Goal: Task Accomplishment & Management: Use online tool/utility

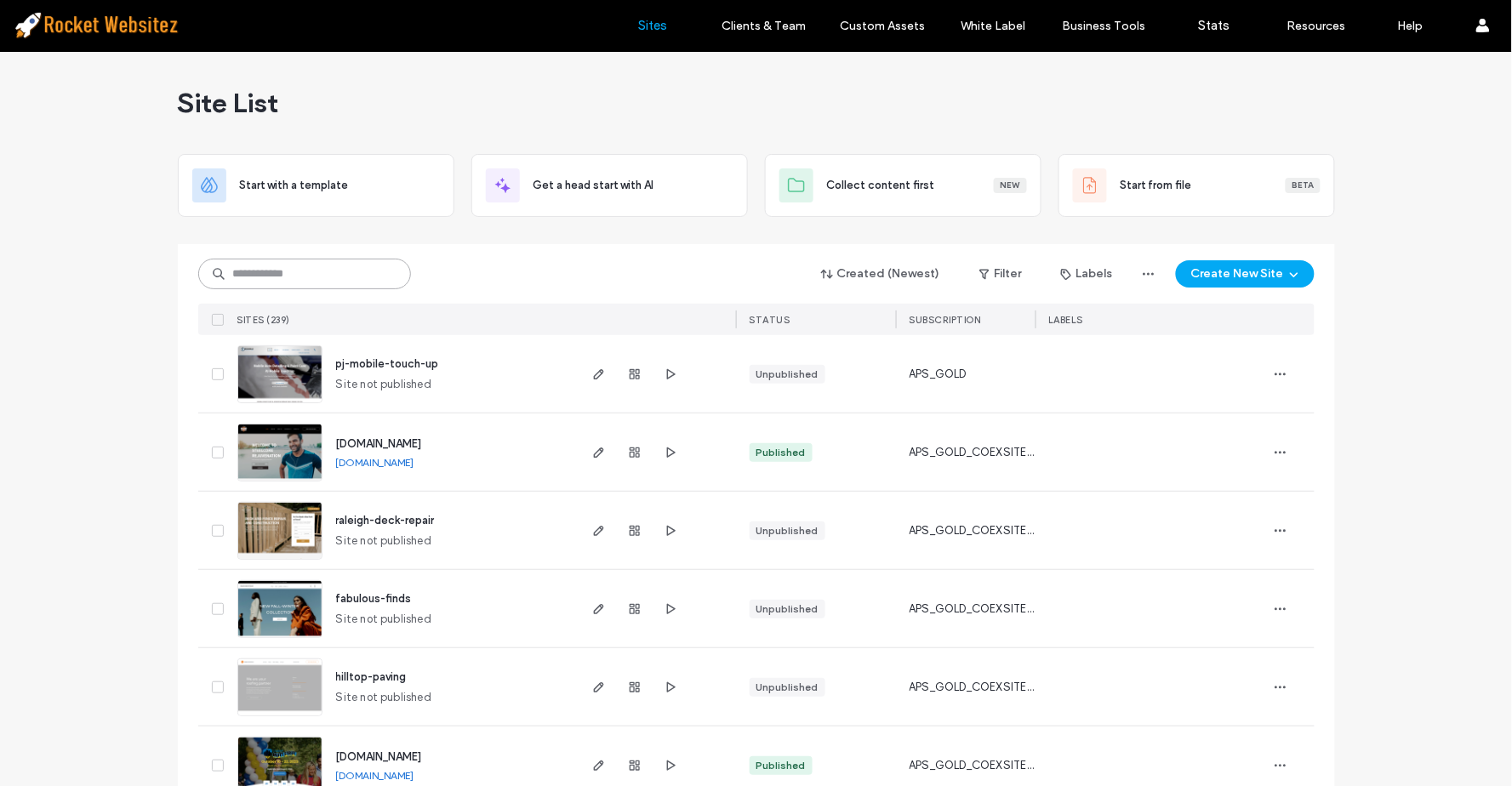
click at [280, 268] on input at bounding box center [305, 274] width 213 height 30
click at [301, 271] on input at bounding box center [305, 274] width 213 height 30
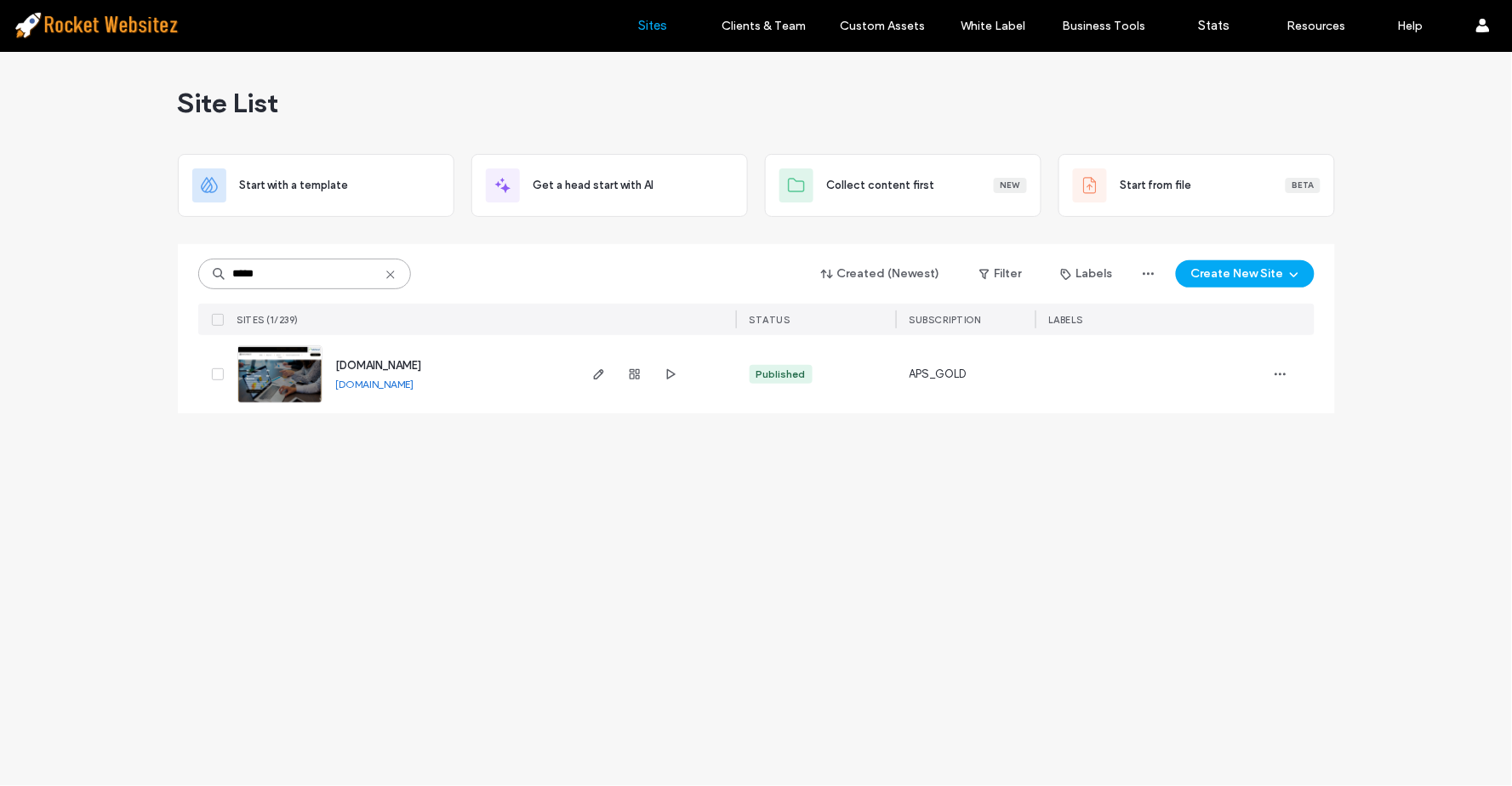
type input "*****"
click at [284, 395] on img at bounding box center [280, 405] width 83 height 116
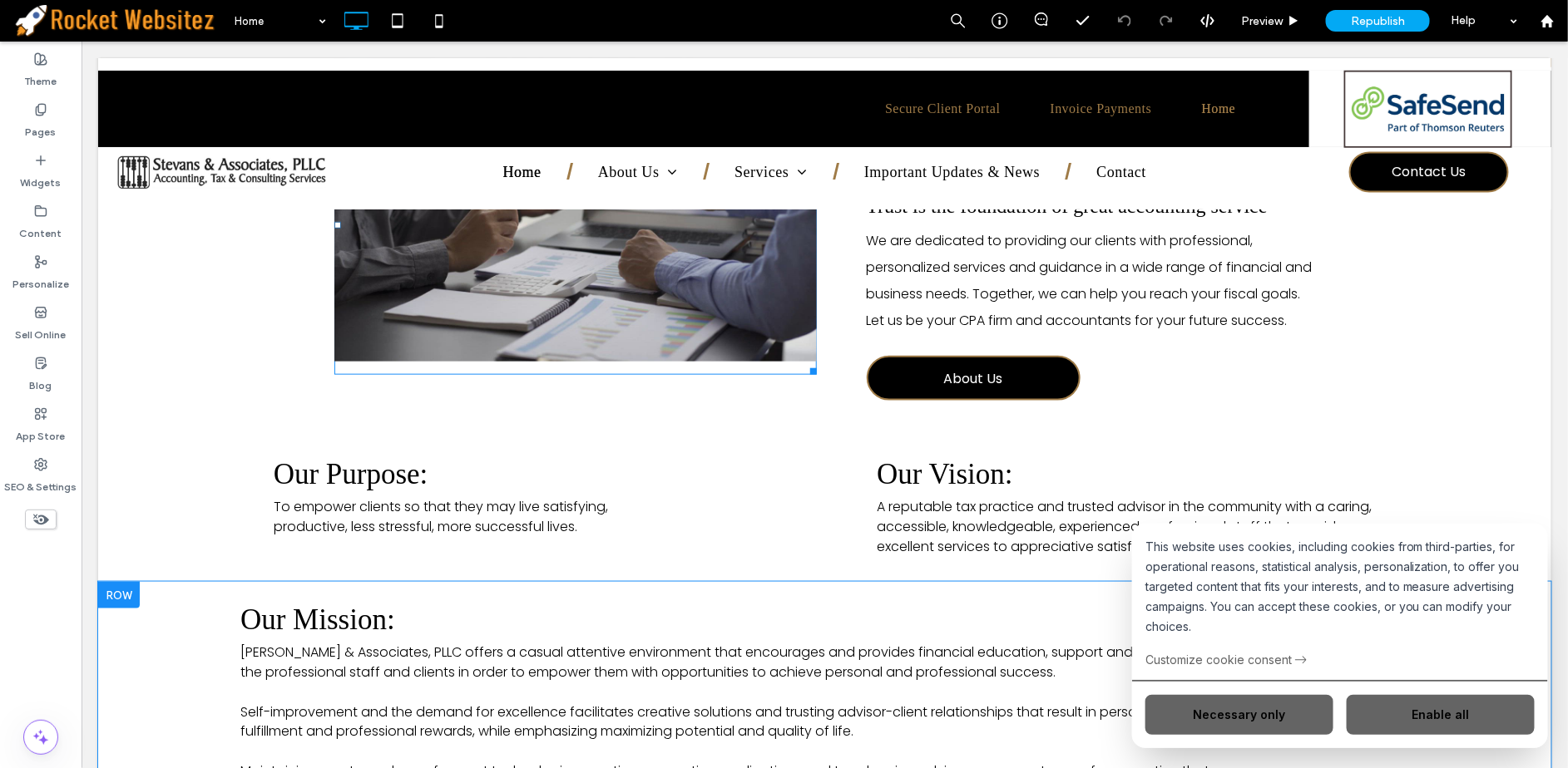
scroll to position [1016, 0]
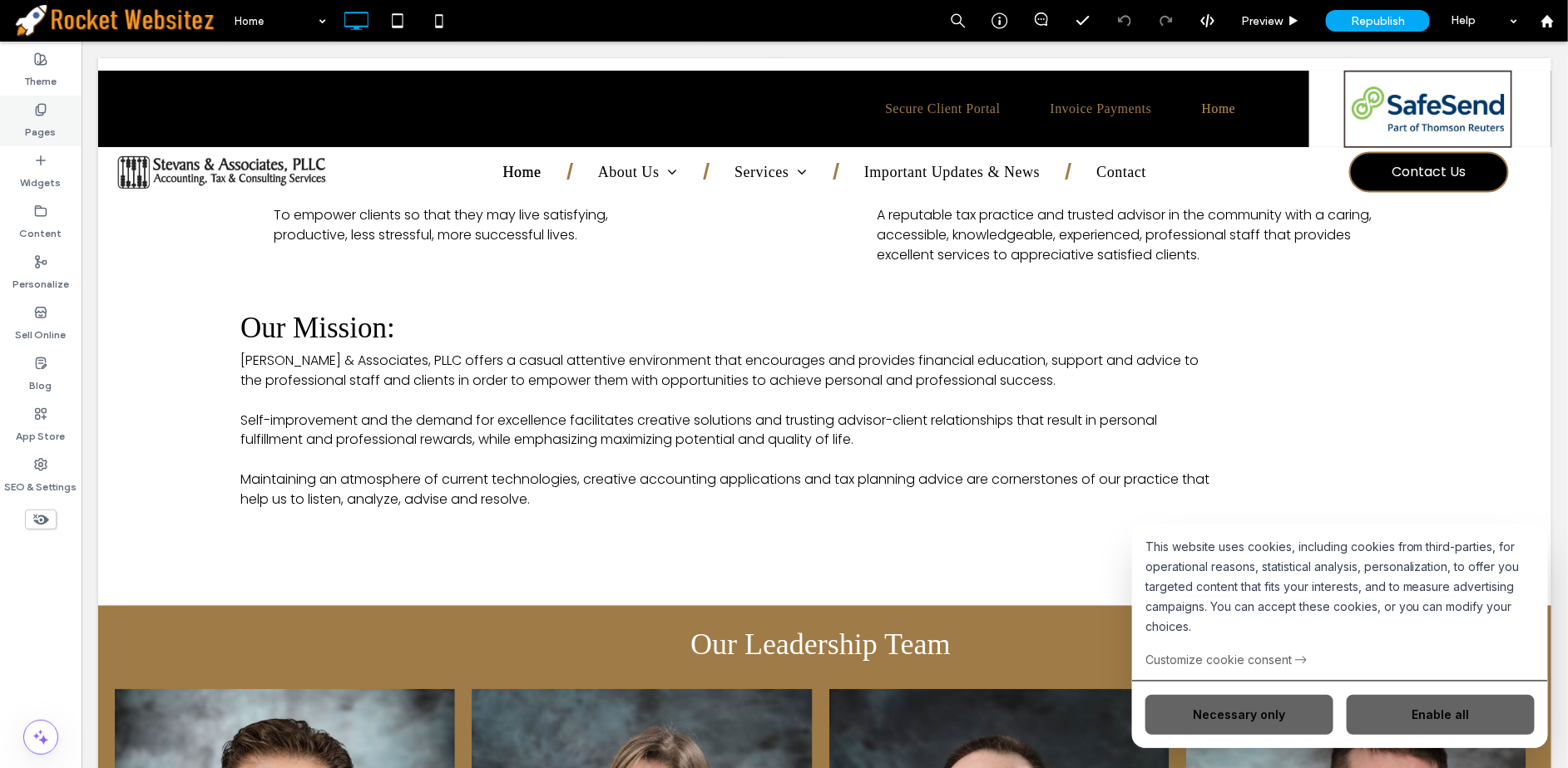
click at [58, 117] on div "Pages" at bounding box center [40, 121] width 81 height 51
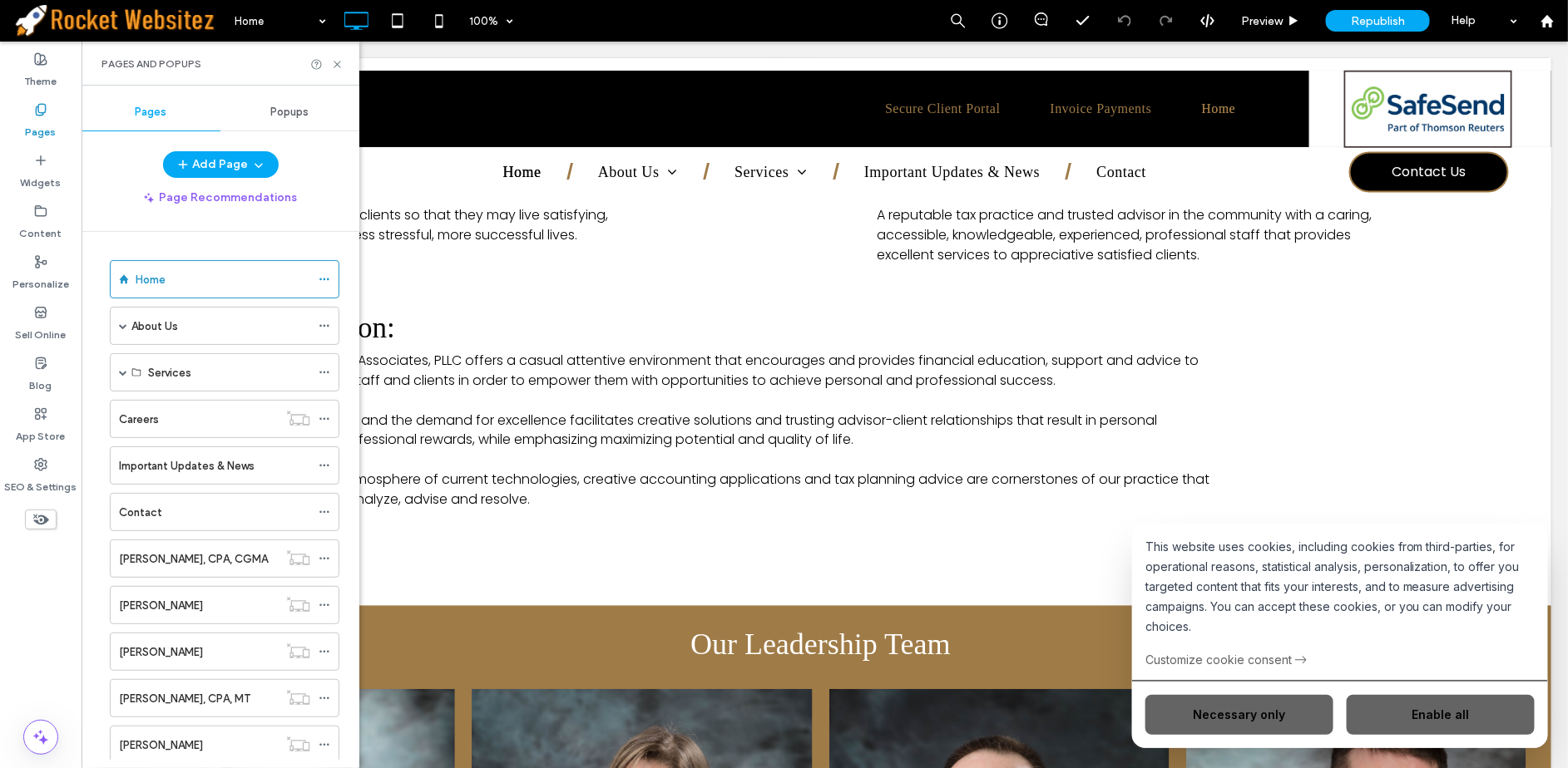
click at [279, 114] on span "Popups" at bounding box center [291, 112] width 38 height 13
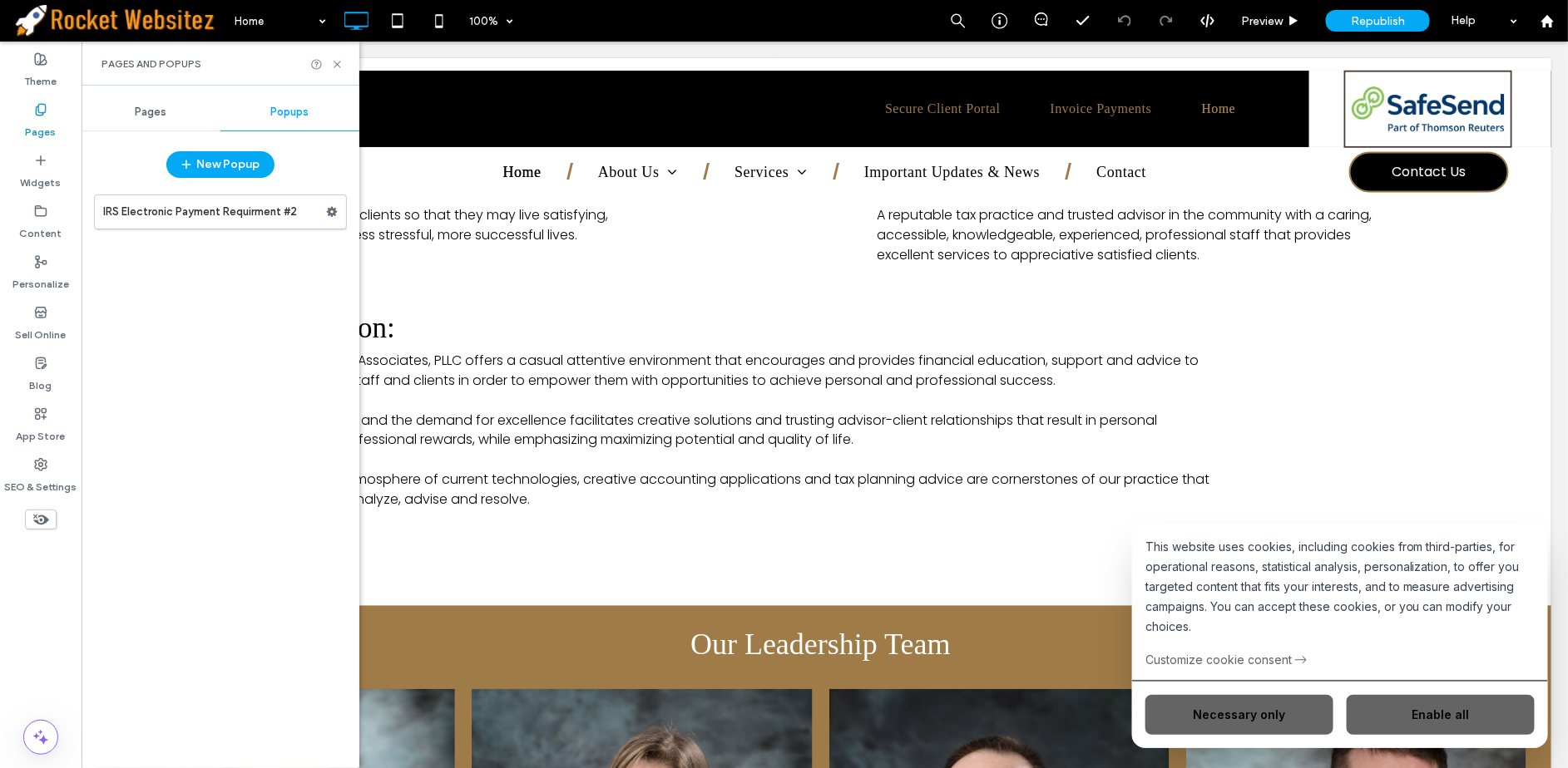
drag, startPoint x: 225, startPoint y: 168, endPoint x: 255, endPoint y: 278, distance: 114.0
click at [255, 278] on div "New Popup IRS Electronic Payment Requirment #2" at bounding box center [220, 455] width 278 height 608
click at [248, 210] on label "IRS Electronic Payment Requirment #2" at bounding box center [214, 212] width 223 height 33
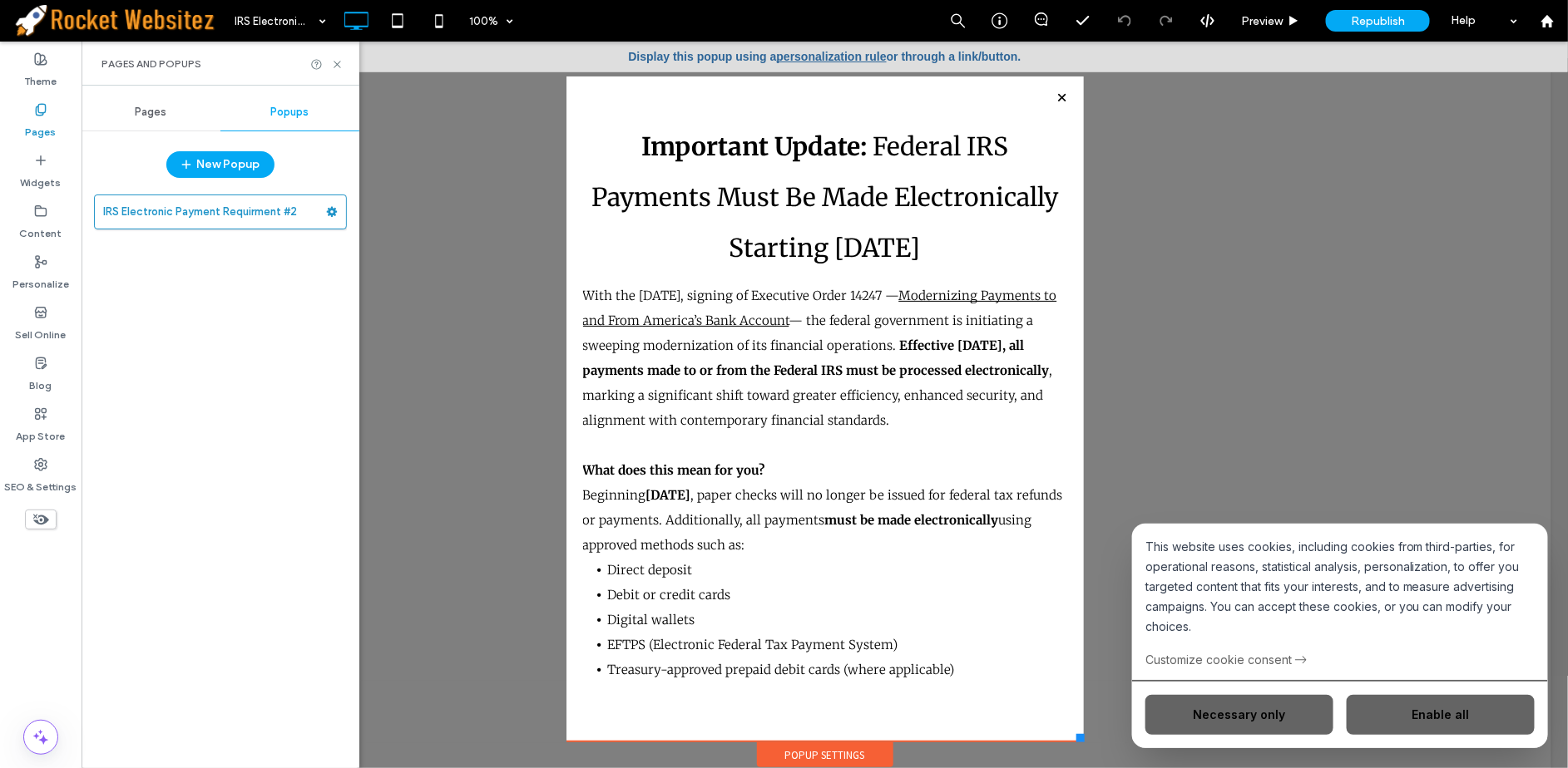
click at [144, 106] on span "Pages" at bounding box center [151, 112] width 31 height 13
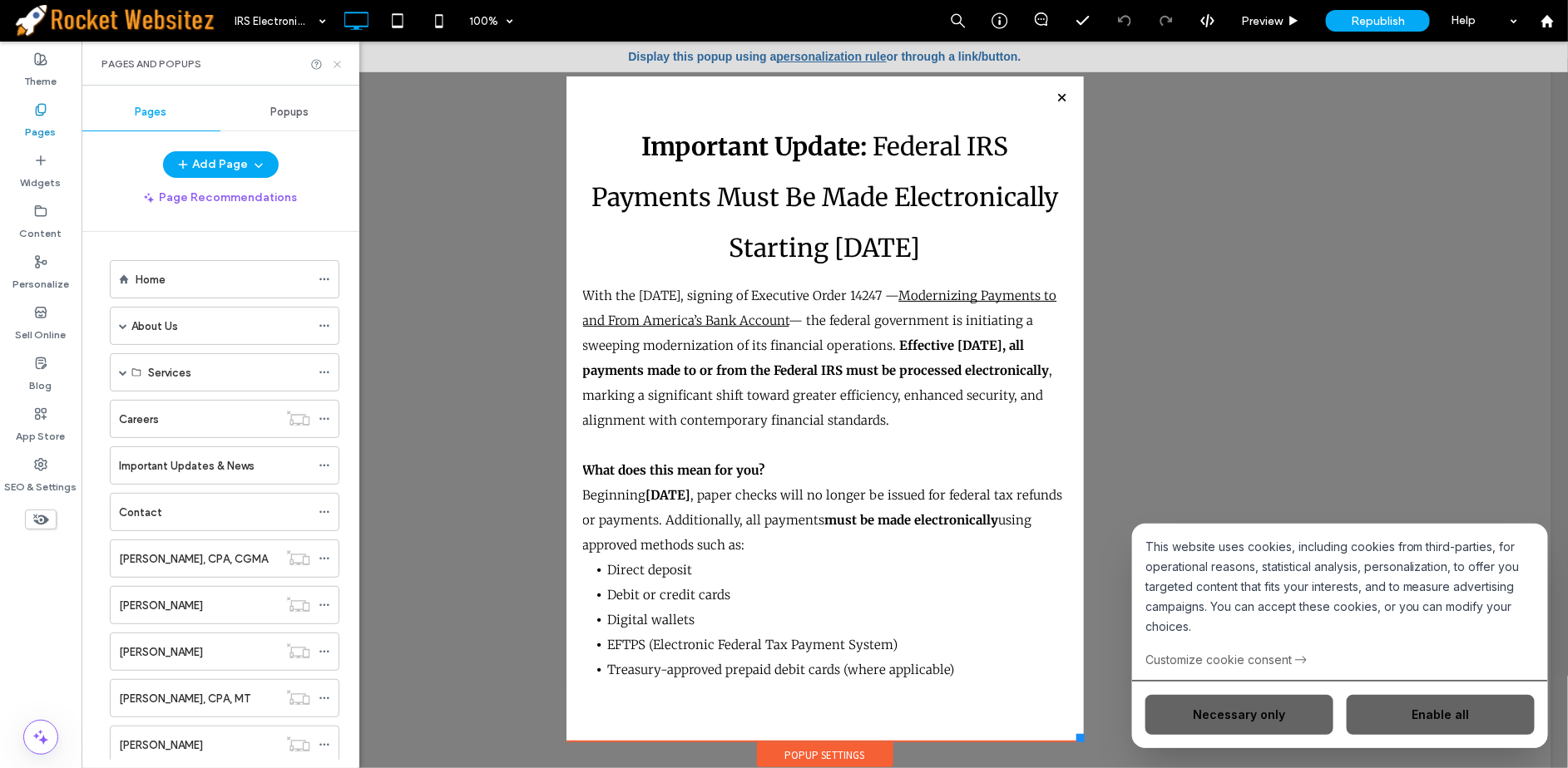
click at [333, 65] on icon at bounding box center [337, 65] width 12 height 12
